Goal: Task Accomplishment & Management: Manage account settings

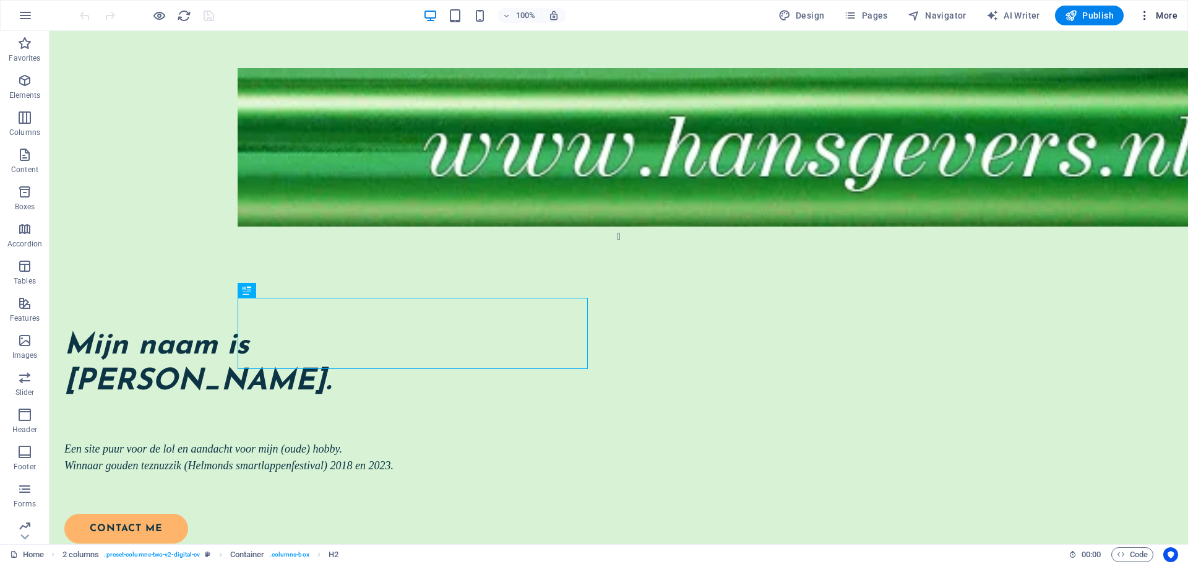
click at [1165, 7] on button "More" at bounding box center [1158, 16] width 49 height 20
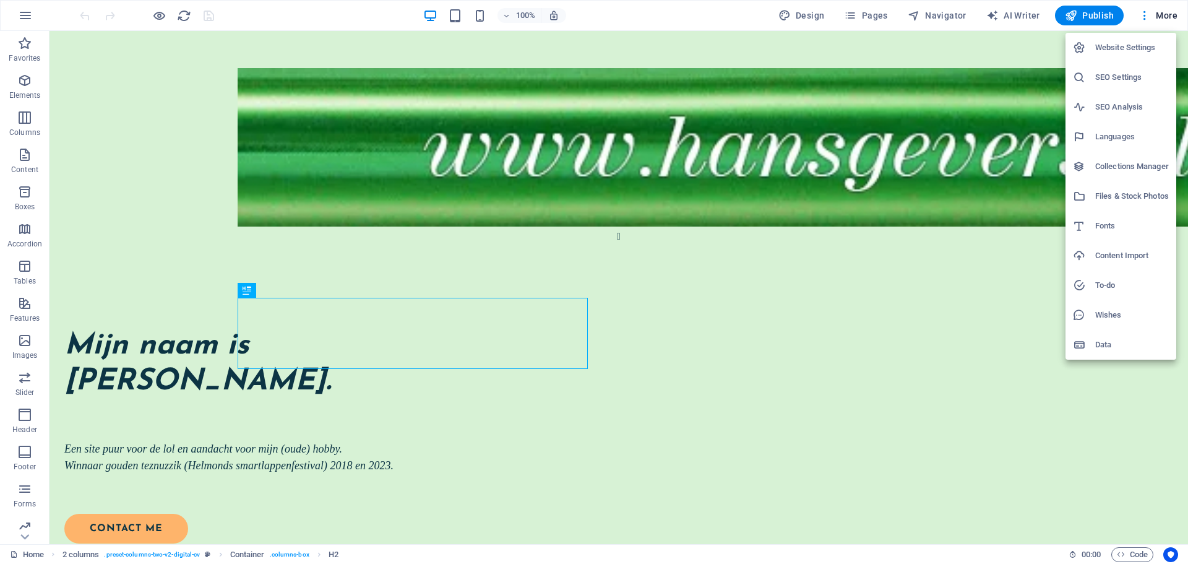
click at [1121, 81] on h6 "SEO Settings" at bounding box center [1132, 77] width 74 height 15
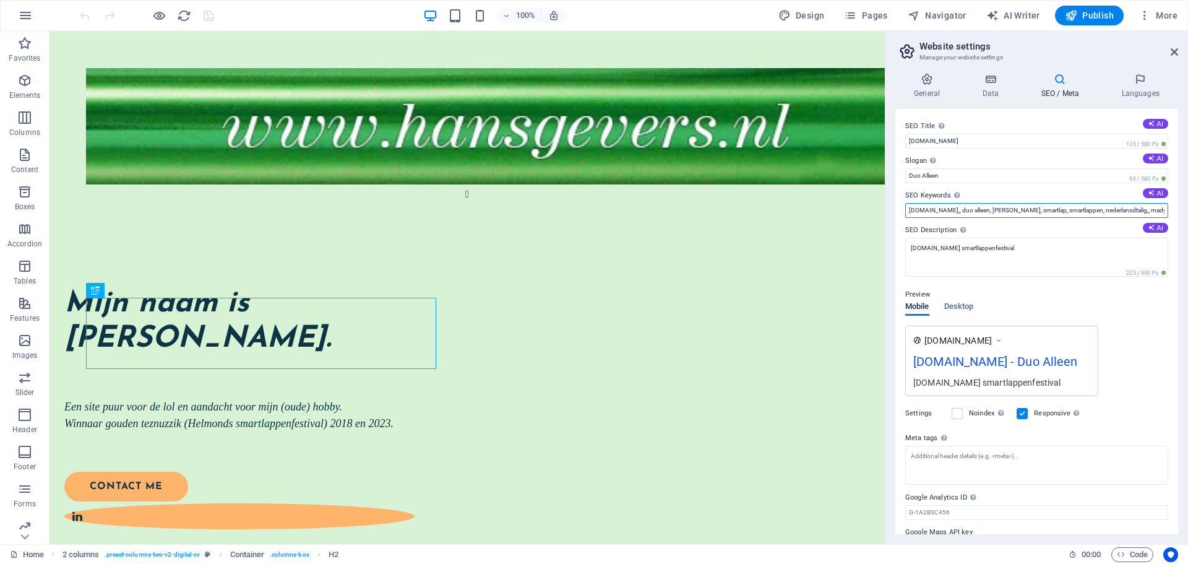
click at [1061, 207] on input "[DOMAIN_NAME],, duo alleen, [PERSON_NAME], smartlap, smartlappen, nederlansdtal…" at bounding box center [1036, 210] width 263 height 15
click at [1104, 209] on input "[DOMAIN_NAME],, duo alleen, [PERSON_NAME], smartlap, smartlappen, nederlansdtal…" at bounding box center [1036, 210] width 263 height 15
click at [1133, 371] on div "[DOMAIN_NAME] [DOMAIN_NAME] - Duo Alleen [DOMAIN_NAME] smartlappenfestival" at bounding box center [1036, 360] width 263 height 71
click at [1117, 209] on input "[DOMAIN_NAME],, duo alleen, [PERSON_NAME], smartlap, smartlappen, nederlandsdta…" at bounding box center [1036, 210] width 263 height 15
click at [1112, 396] on div "Settings Noindex Instruct search engines to exclude this website from search re…" at bounding box center [1036, 413] width 263 height 35
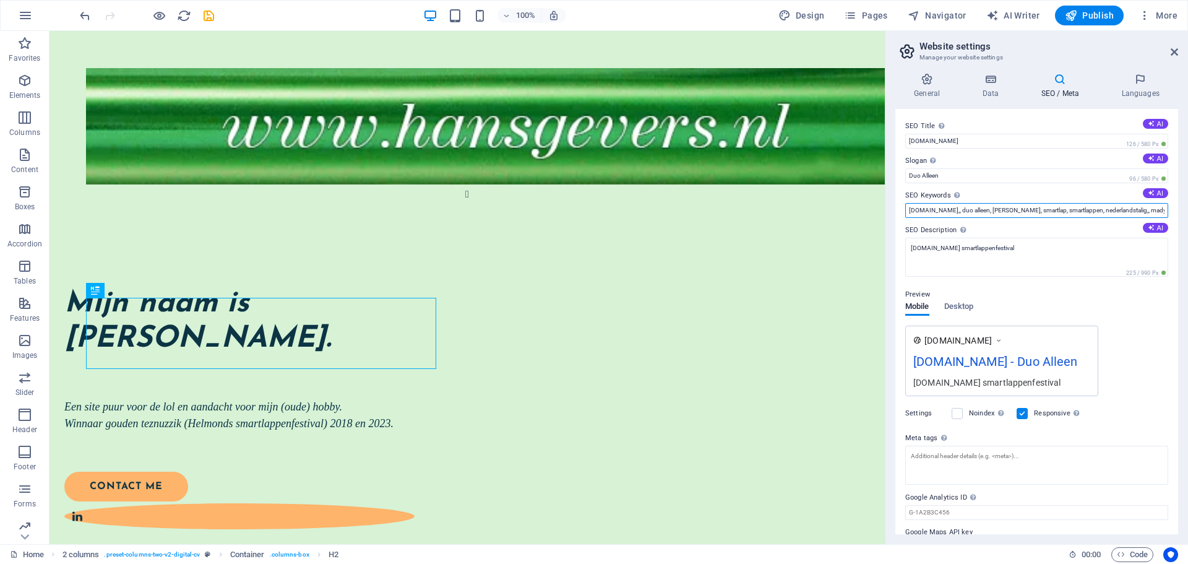
click at [1155, 209] on input "[DOMAIN_NAME],, duo alleen, [PERSON_NAME], smartlap, smartlappen, nederlandstal…" at bounding box center [1036, 210] width 263 height 15
click at [1032, 212] on input "[DOMAIN_NAME],, duo alleen, [PERSON_NAME], smartlap, smartlappen, nederlandstal…" at bounding box center [1036, 210] width 263 height 15
type input "[DOMAIN_NAME],, duo alleen, [PERSON_NAME], smartlap, smartlappen, nederlandstal…"
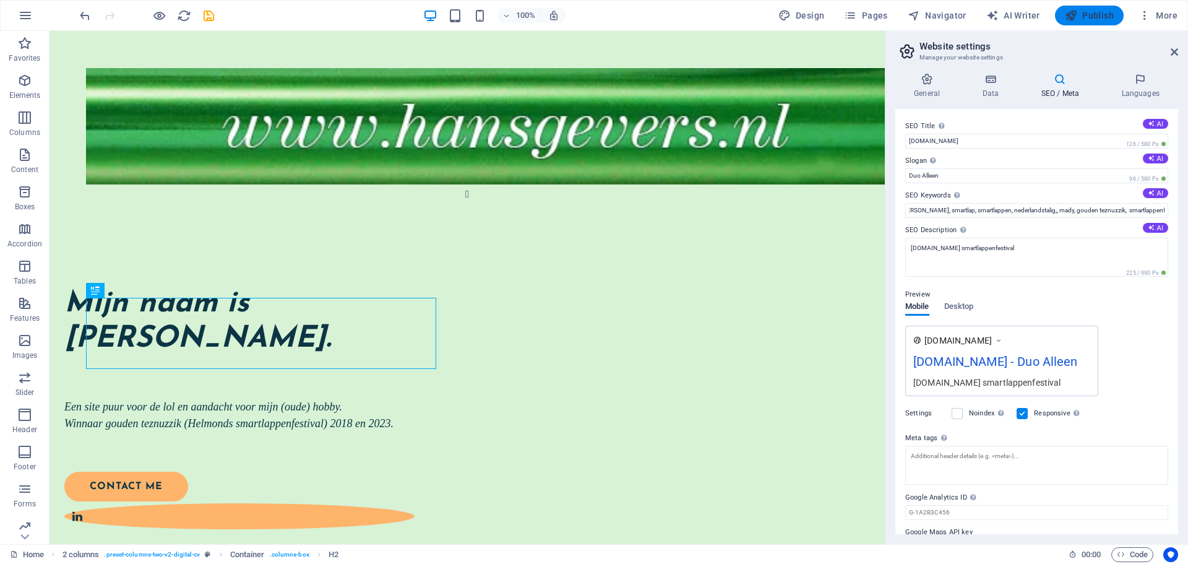
click at [1091, 18] on span "Publish" at bounding box center [1089, 15] width 49 height 12
